Goal: Transaction & Acquisition: Purchase product/service

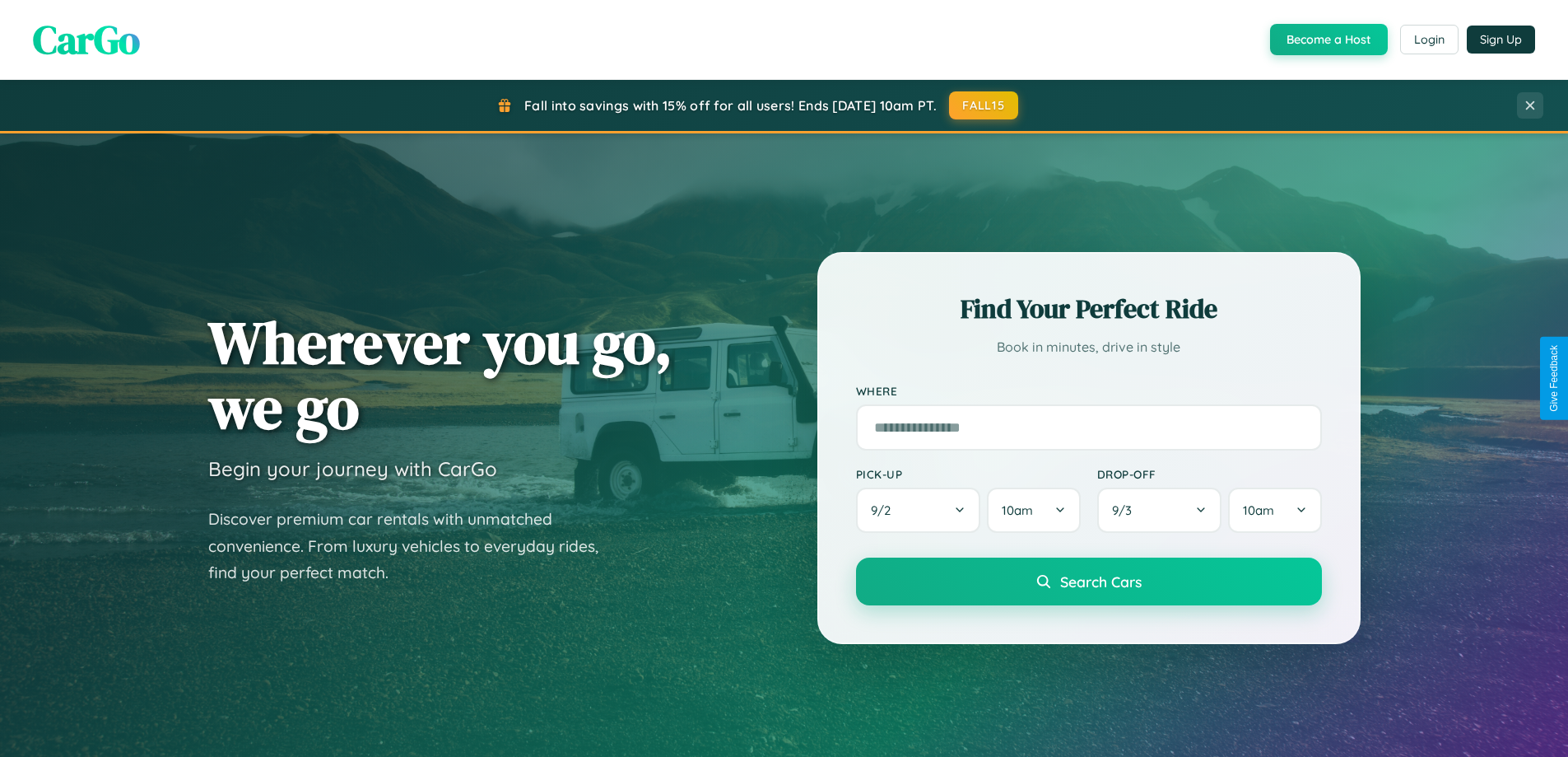
scroll to position [3169, 0]
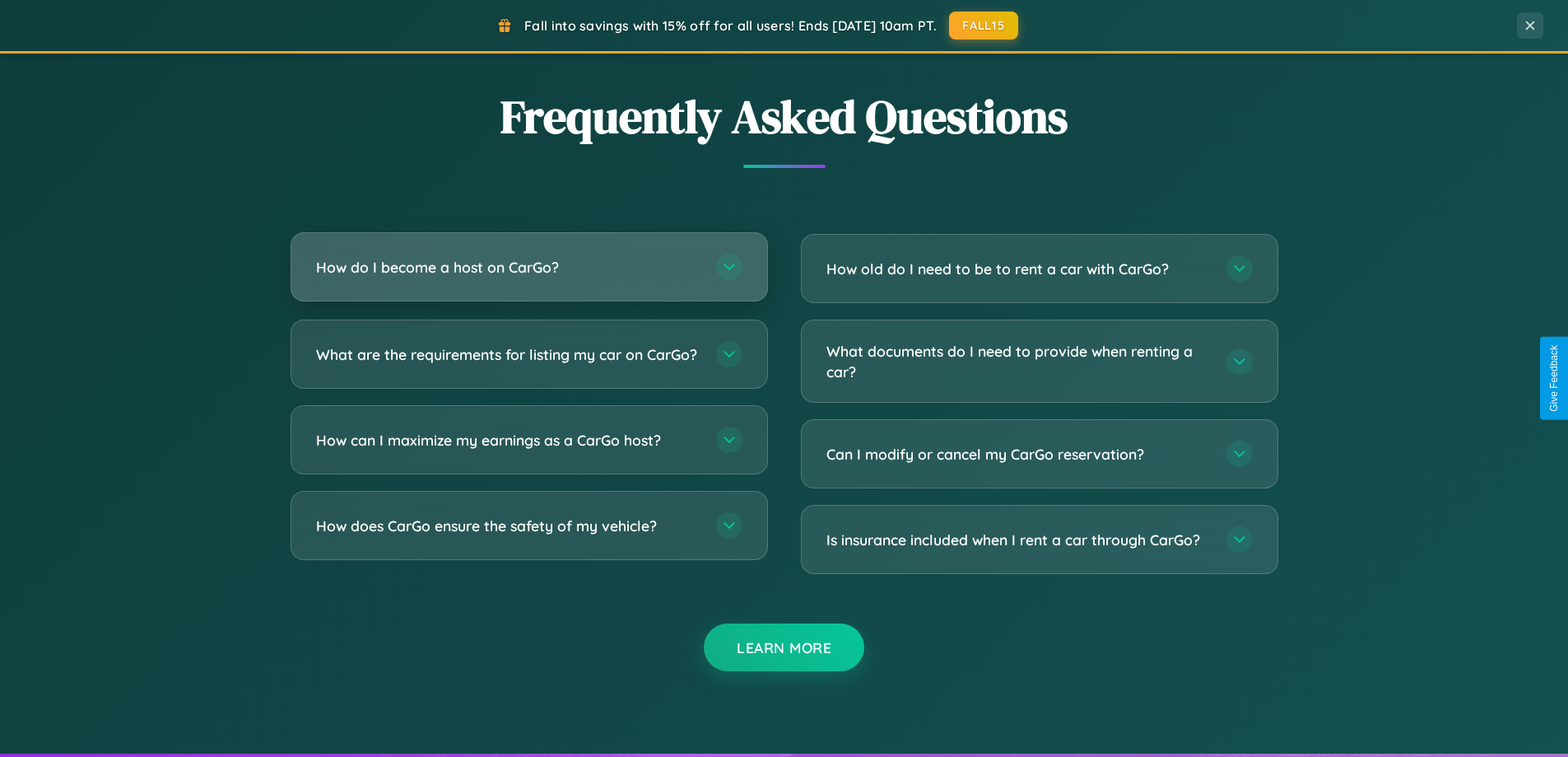
click at [528, 267] on h3 "How do I become a host on CarGo?" at bounding box center [508, 267] width 384 height 21
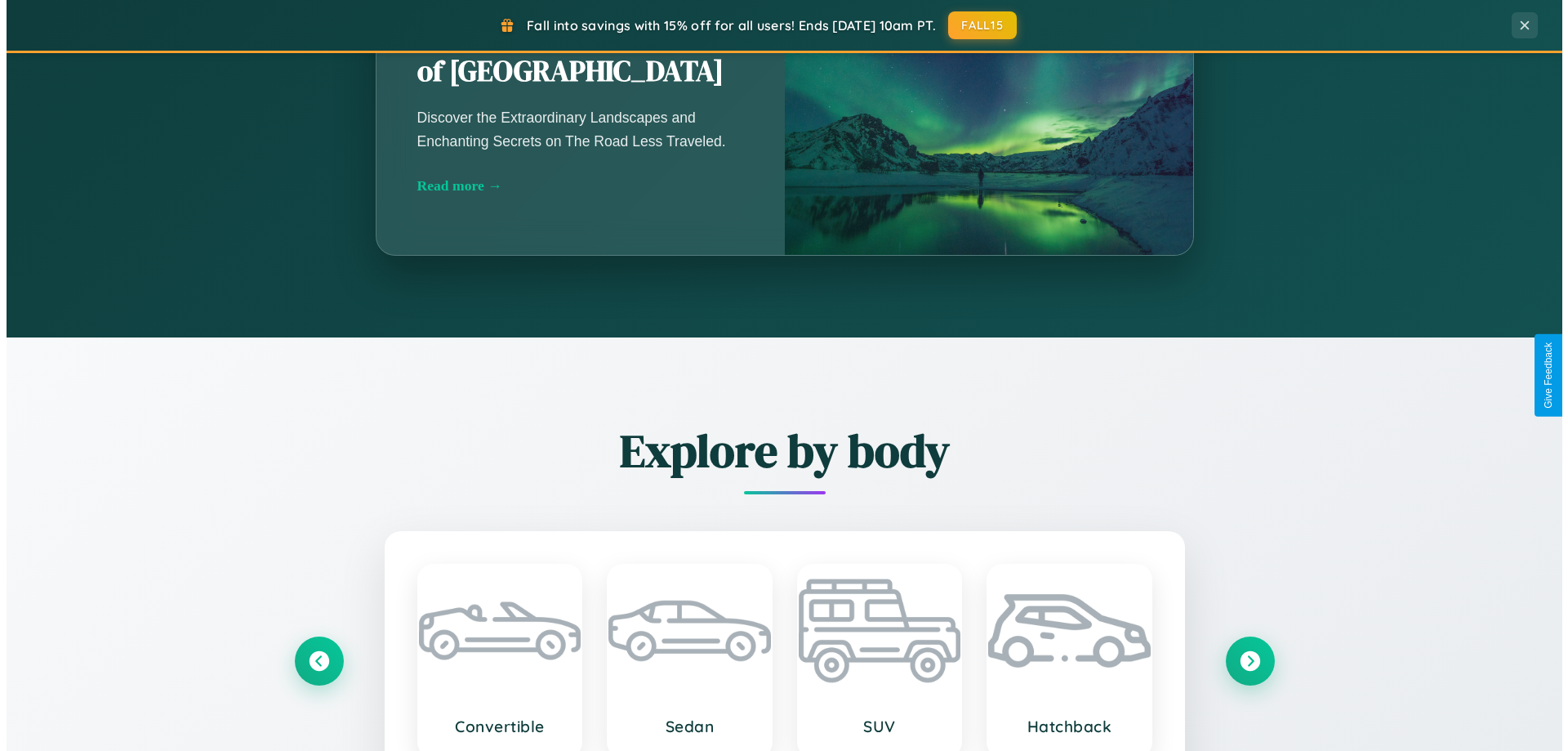
scroll to position [0, 0]
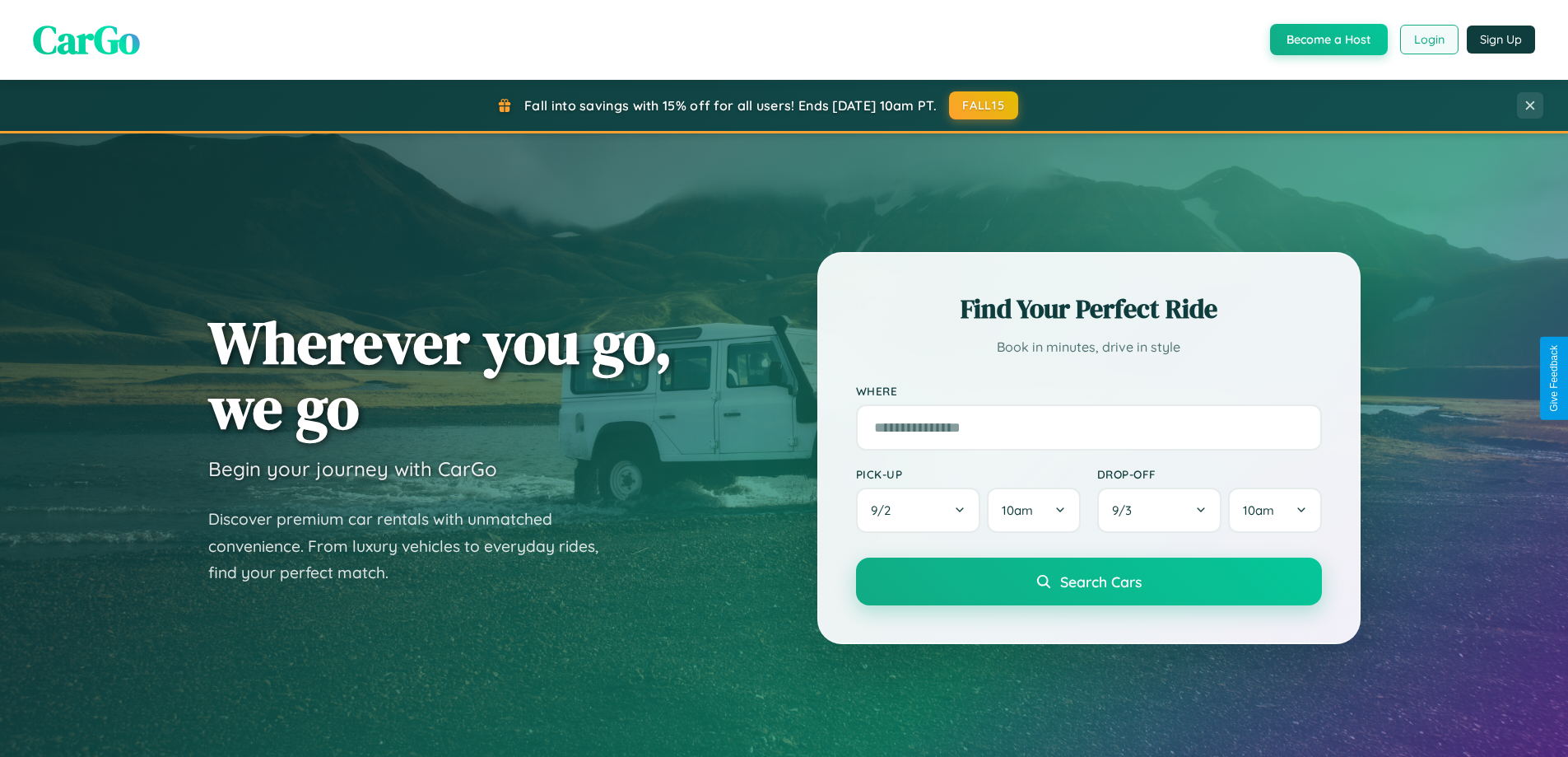
click at [1428, 39] on button "Login" at bounding box center [1429, 39] width 58 height 30
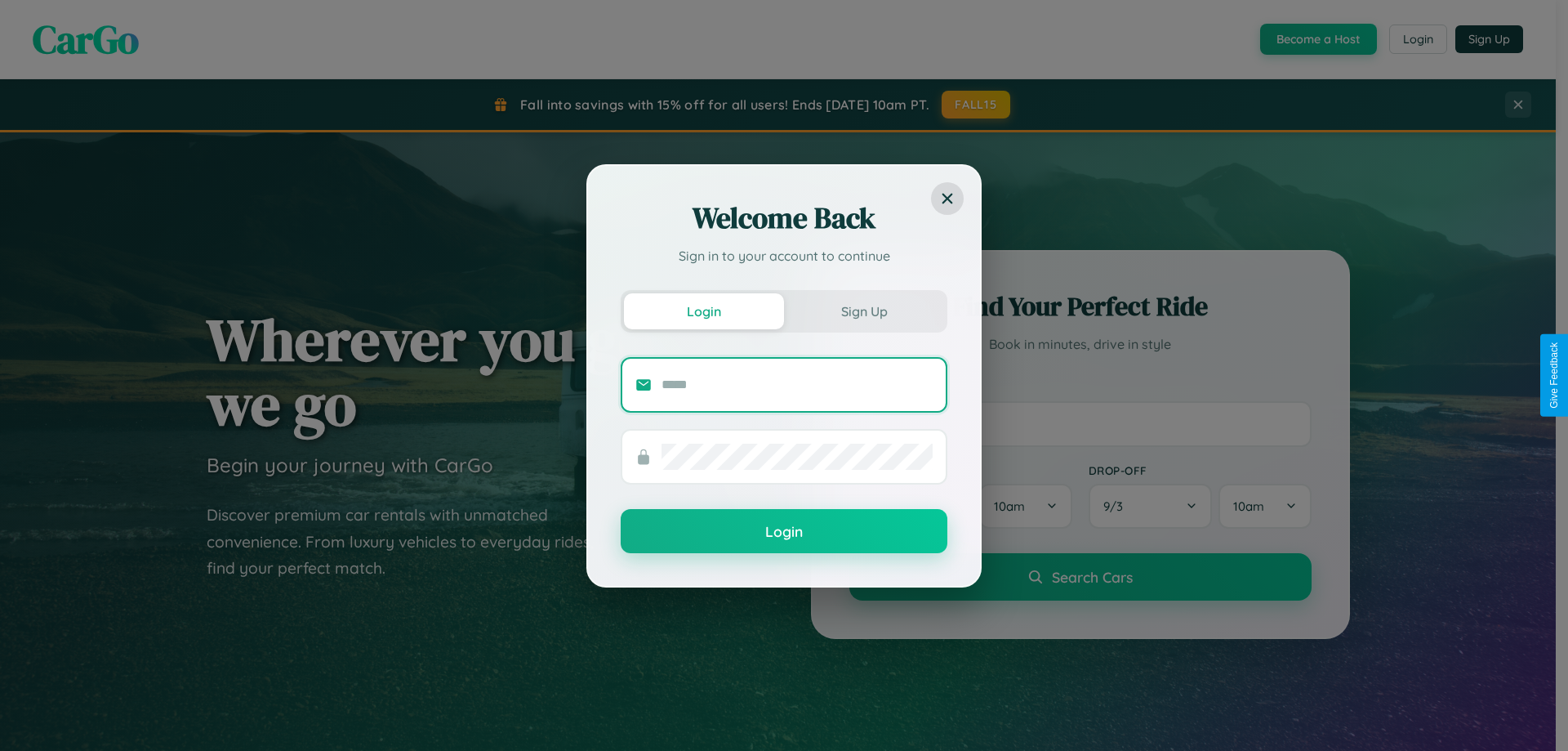
click at [797, 384] on input "text" at bounding box center [797, 385] width 271 height 26
type input "**********"
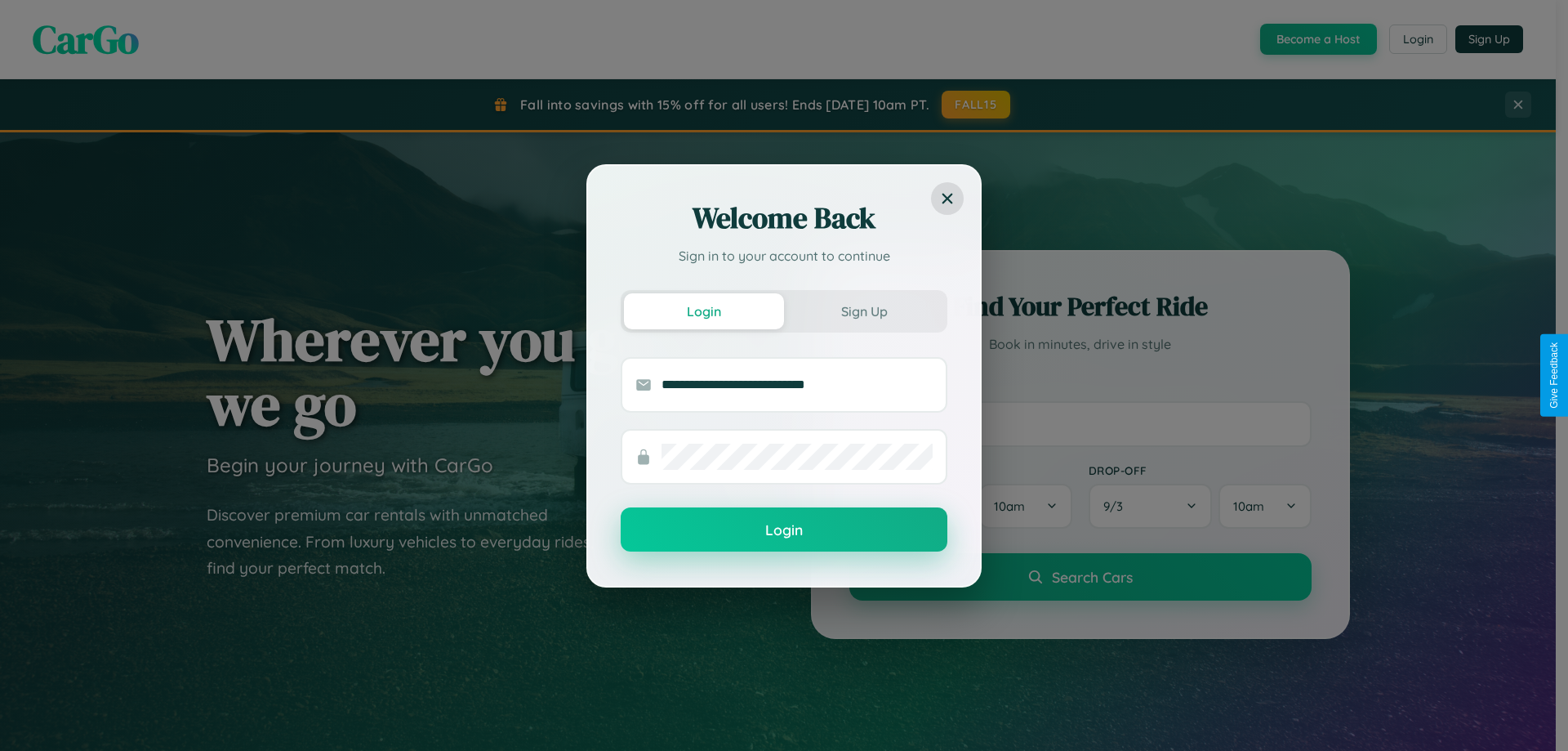
click at [784, 531] on button "Login" at bounding box center [784, 529] width 327 height 44
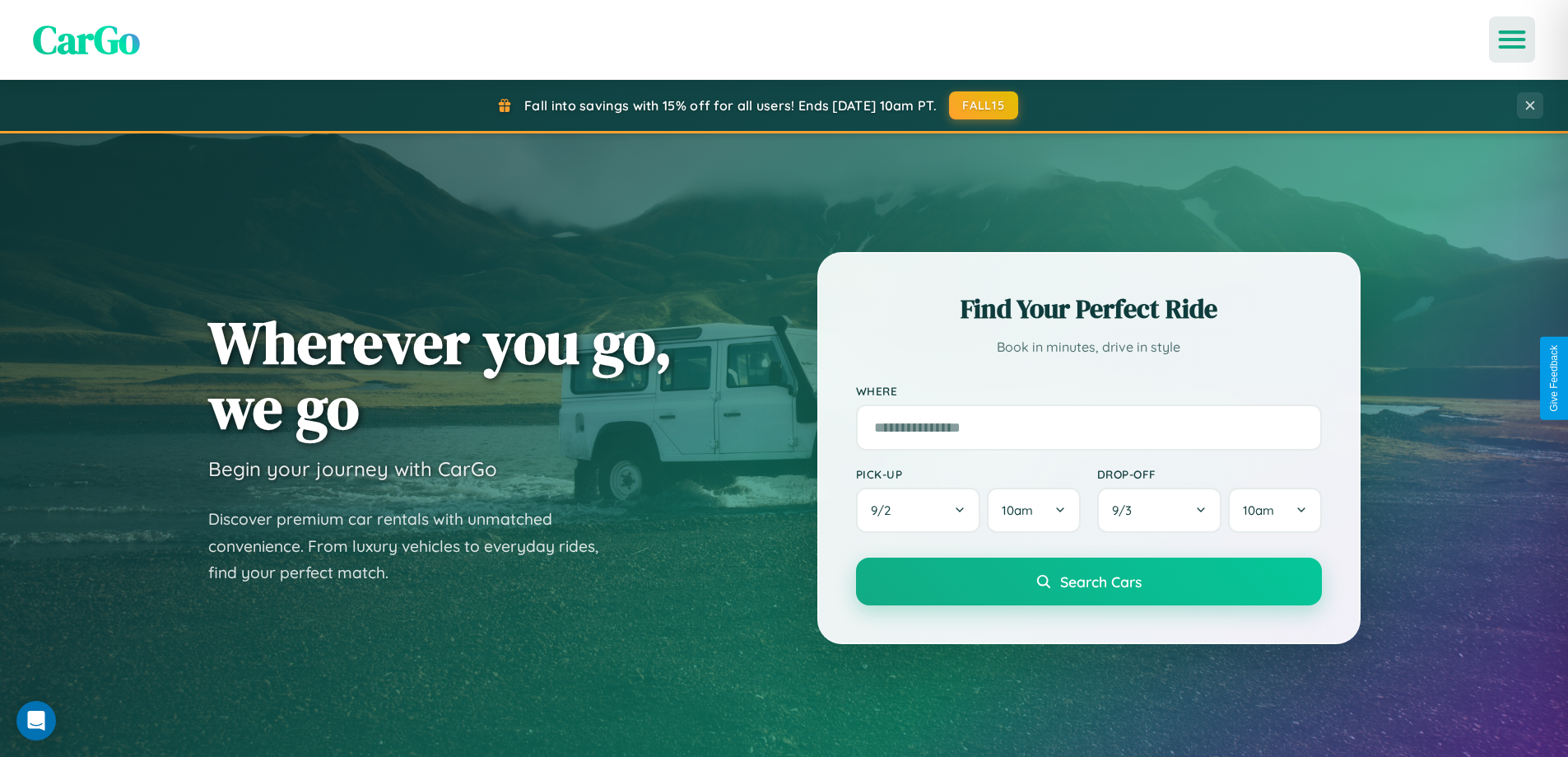
click at [1512, 39] on icon "Open menu" at bounding box center [1511, 39] width 24 height 15
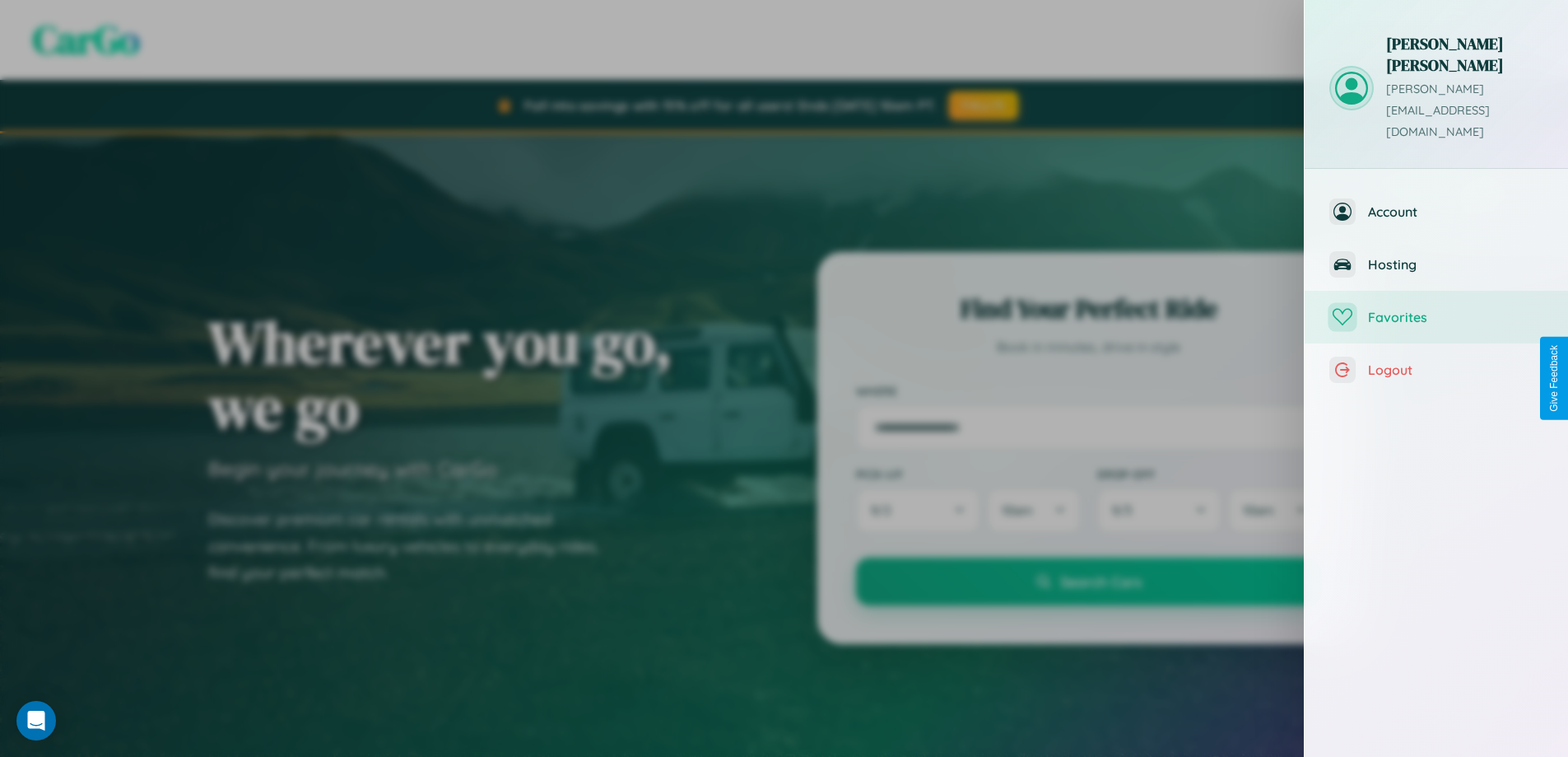
click at [1437, 309] on span "Favorites" at bounding box center [1455, 317] width 175 height 17
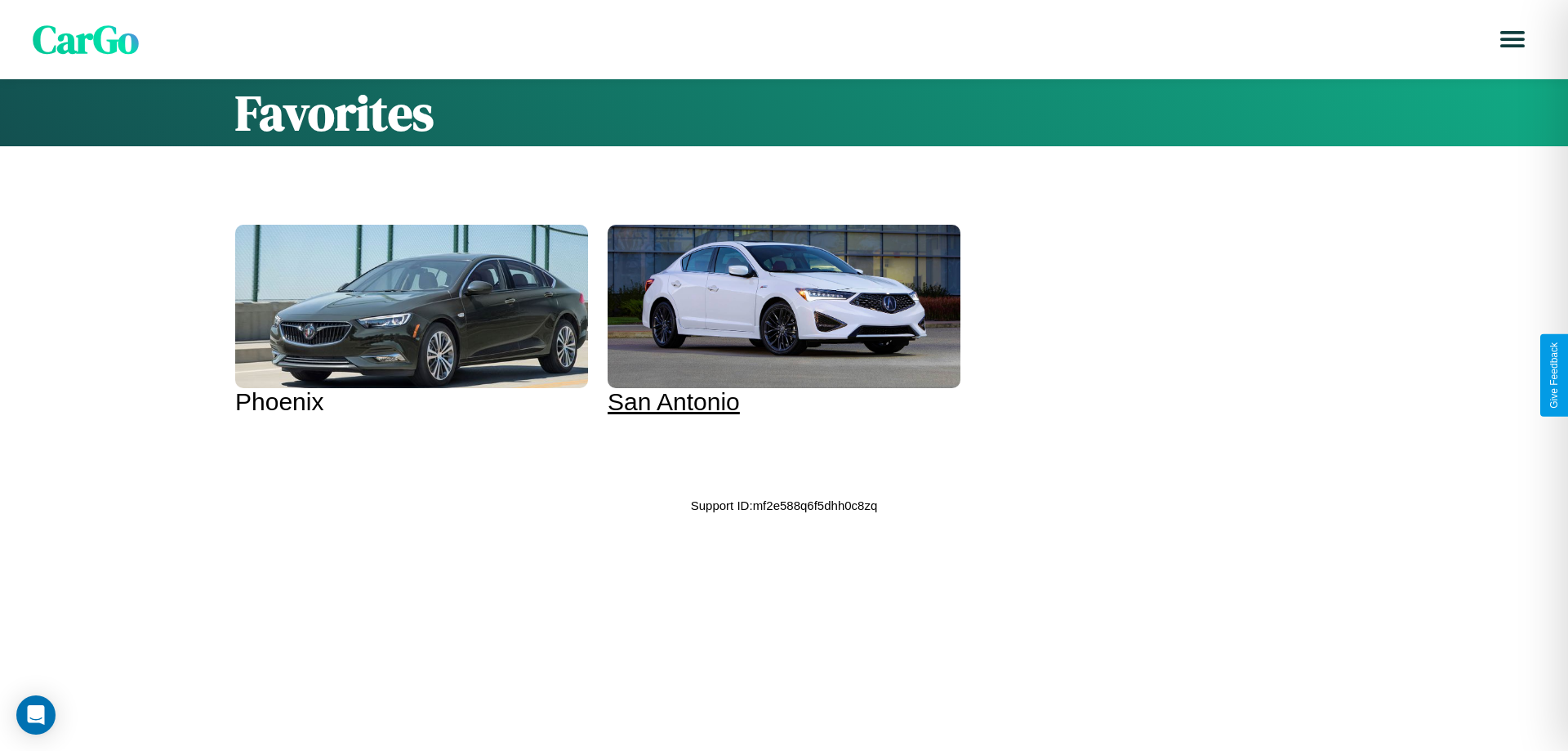
click at [768, 321] on div at bounding box center [784, 306] width 352 height 163
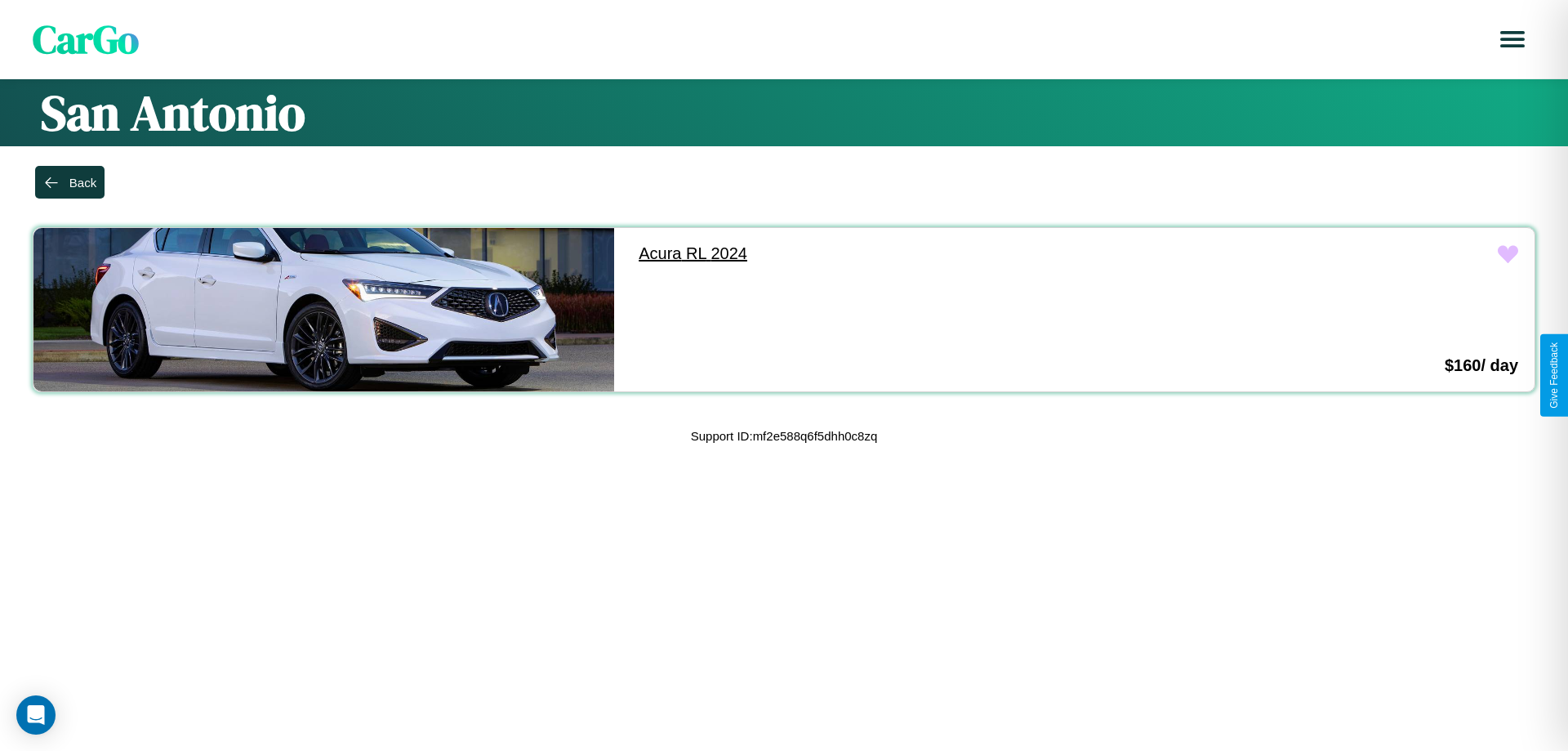
click at [905, 253] on link "Acura RL 2024" at bounding box center [912, 254] width 581 height 52
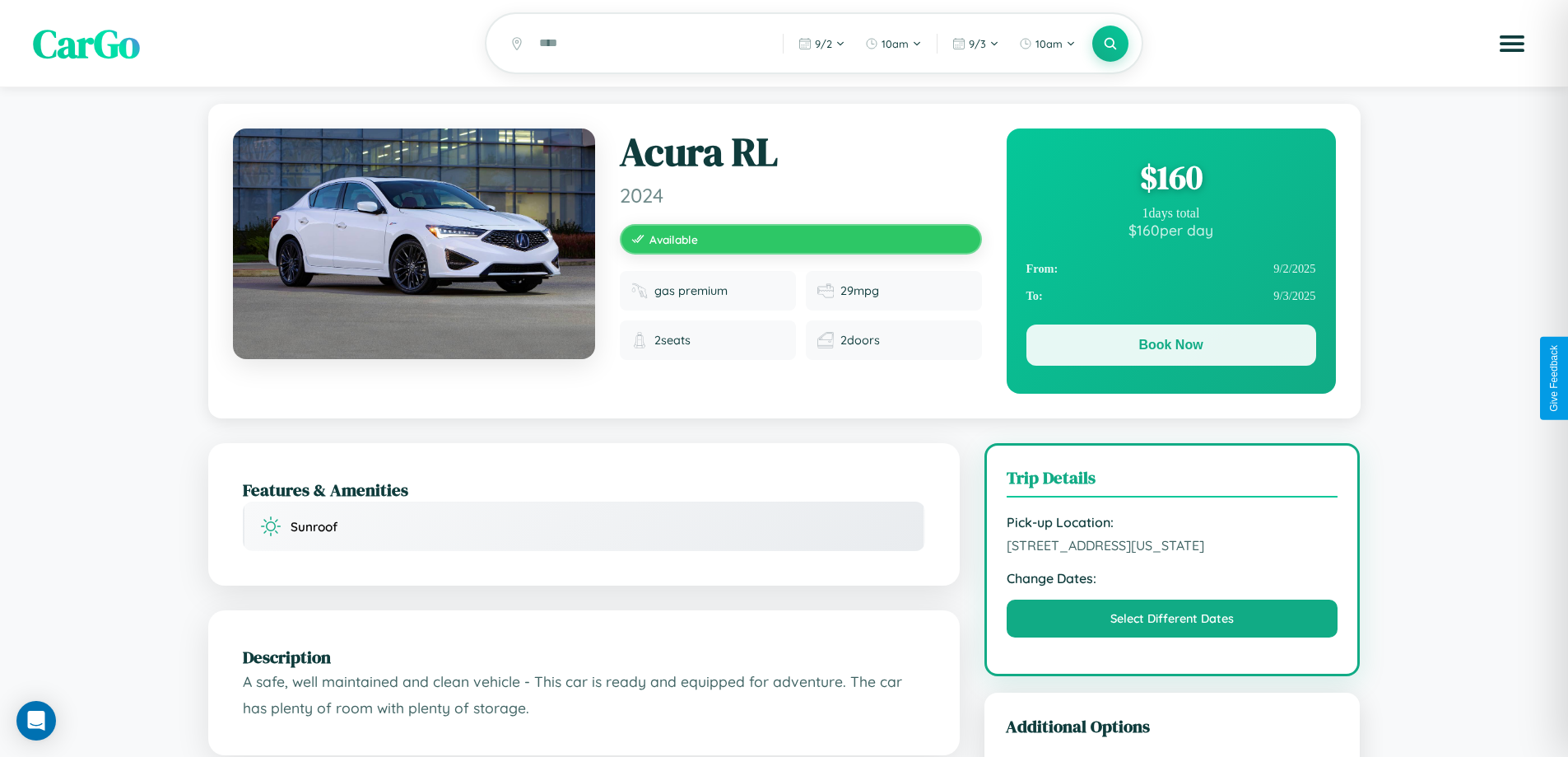
click at [1170, 348] on button "Book Now" at bounding box center [1171, 344] width 290 height 41
